Goal: Task Accomplishment & Management: Complete application form

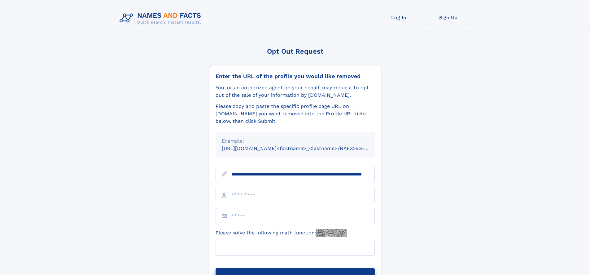
scroll to position [0, 59]
type input "**********"
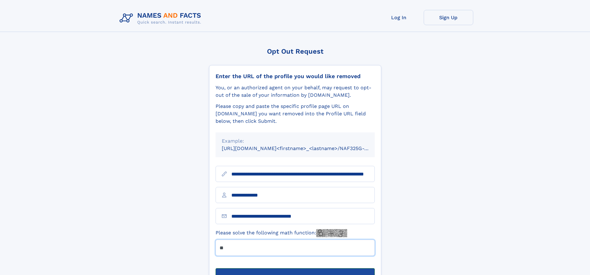
type input "**"
click at [295, 268] on button "Submit Opt Out Request" at bounding box center [295, 278] width 159 height 20
